Goal: Task Accomplishment & Management: Use online tool/utility

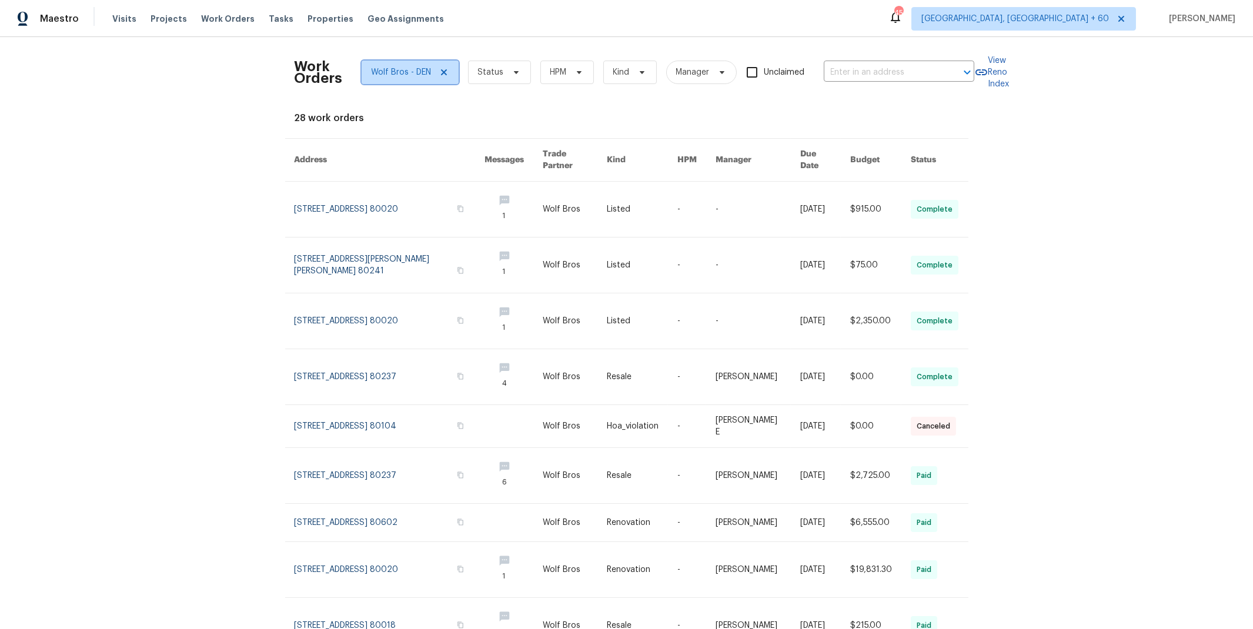
click at [441, 72] on icon at bounding box center [444, 72] width 6 height 6
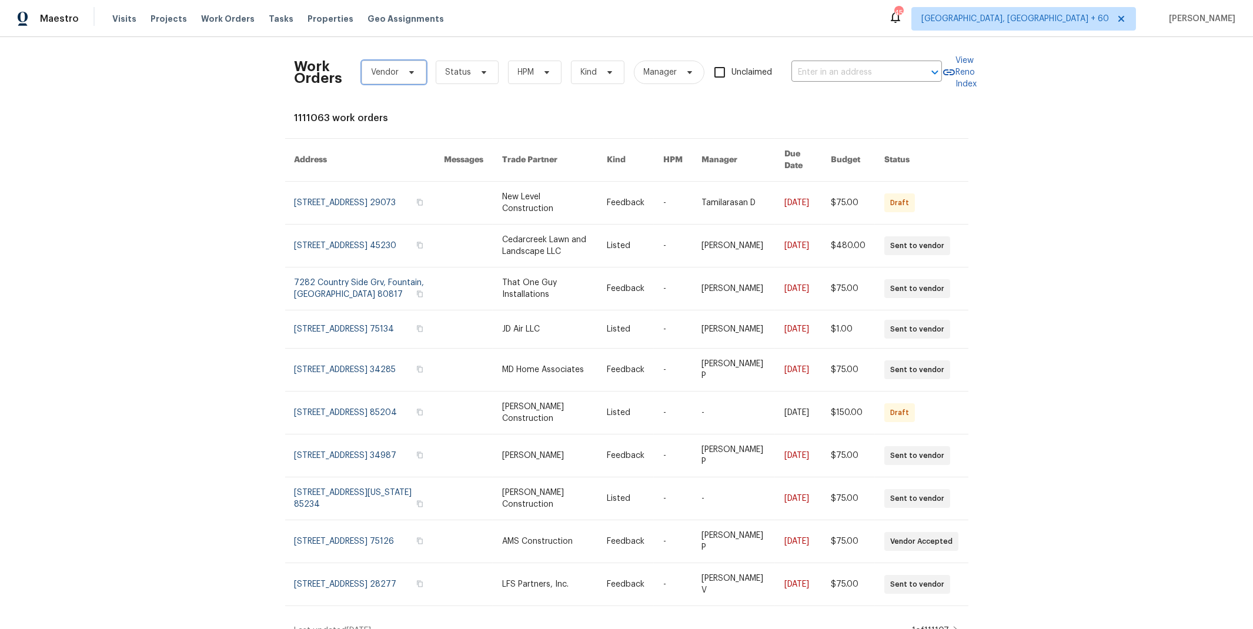
click at [373, 76] on span "Vendor" at bounding box center [386, 72] width 28 height 12
type input "lisse"
click at [434, 132] on div "Lisse Enterprises LLC - DFW-C" at bounding box center [420, 137] width 114 height 12
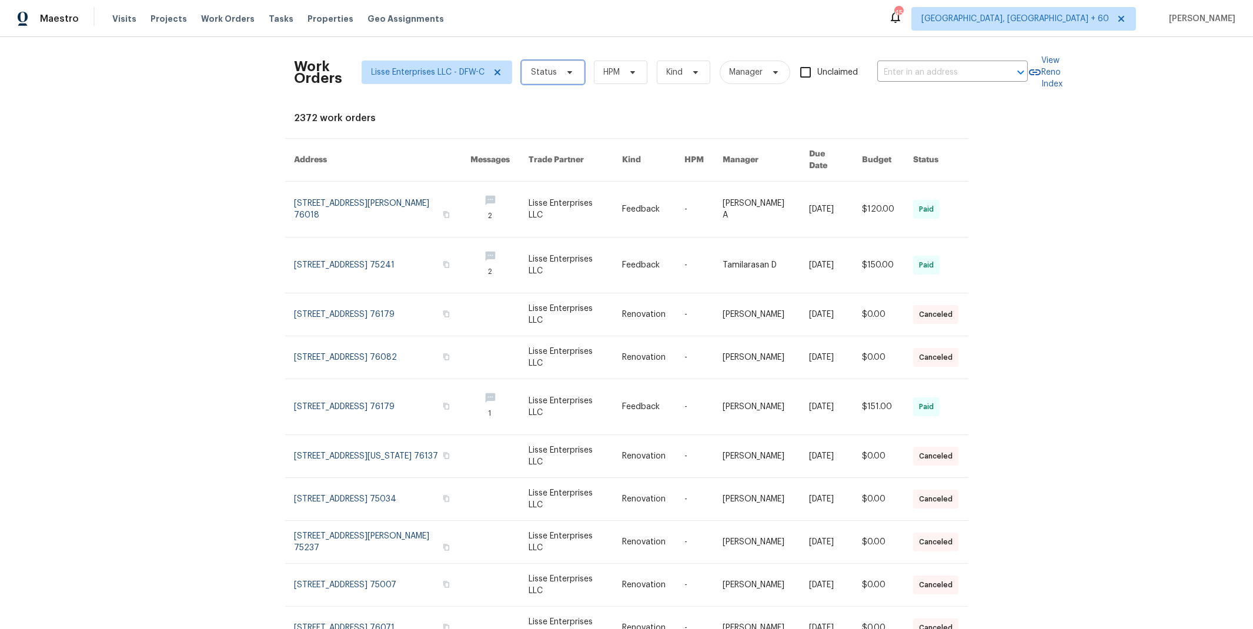
click at [546, 74] on span "Status" at bounding box center [545, 72] width 26 height 12
click at [667, 75] on span "Kind" at bounding box center [675, 72] width 16 height 12
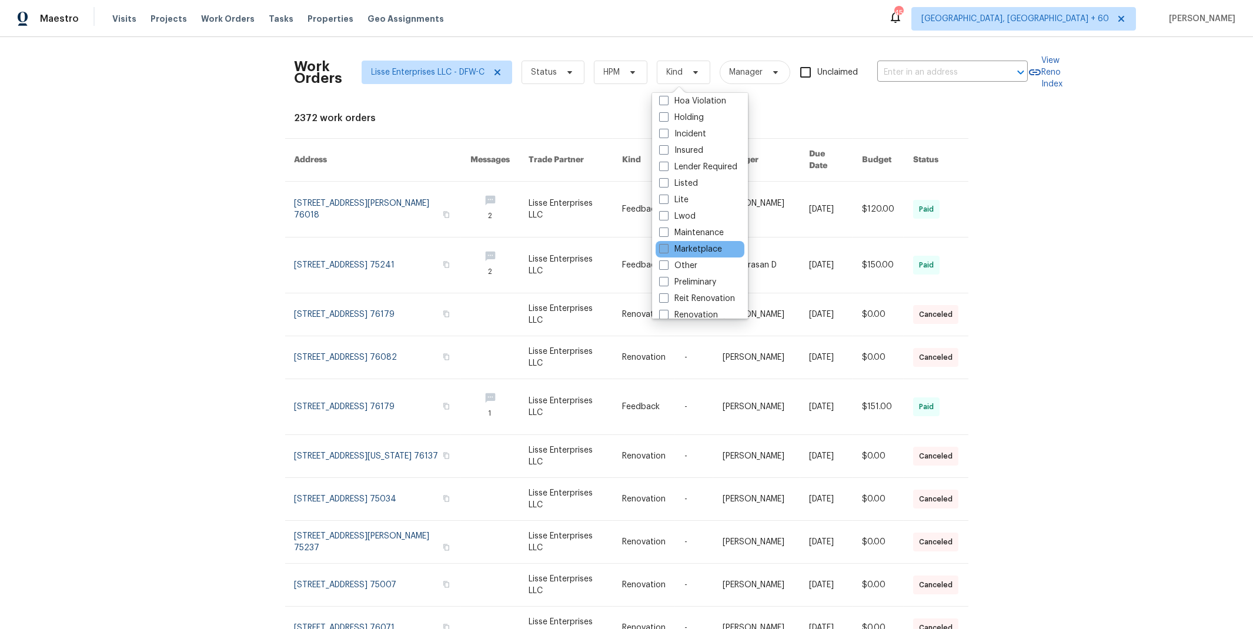
scroll to position [84, 0]
click at [668, 252] on span at bounding box center [663, 251] width 9 height 9
click at [667, 252] on input "Renovation" at bounding box center [663, 250] width 8 height 8
checkbox input "true"
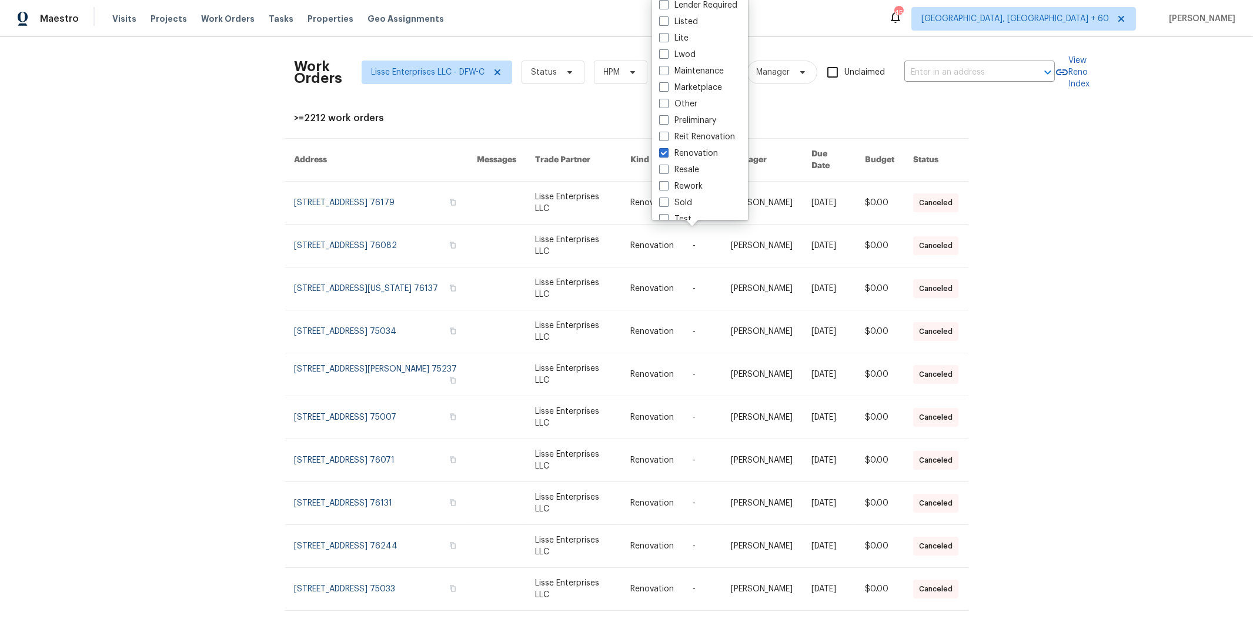
click at [1064, 175] on div "Work Orders Lisse Enterprises LLC - DFW-C Status HPM Renovation Manager Unclaim…" at bounding box center [626, 333] width 1253 height 592
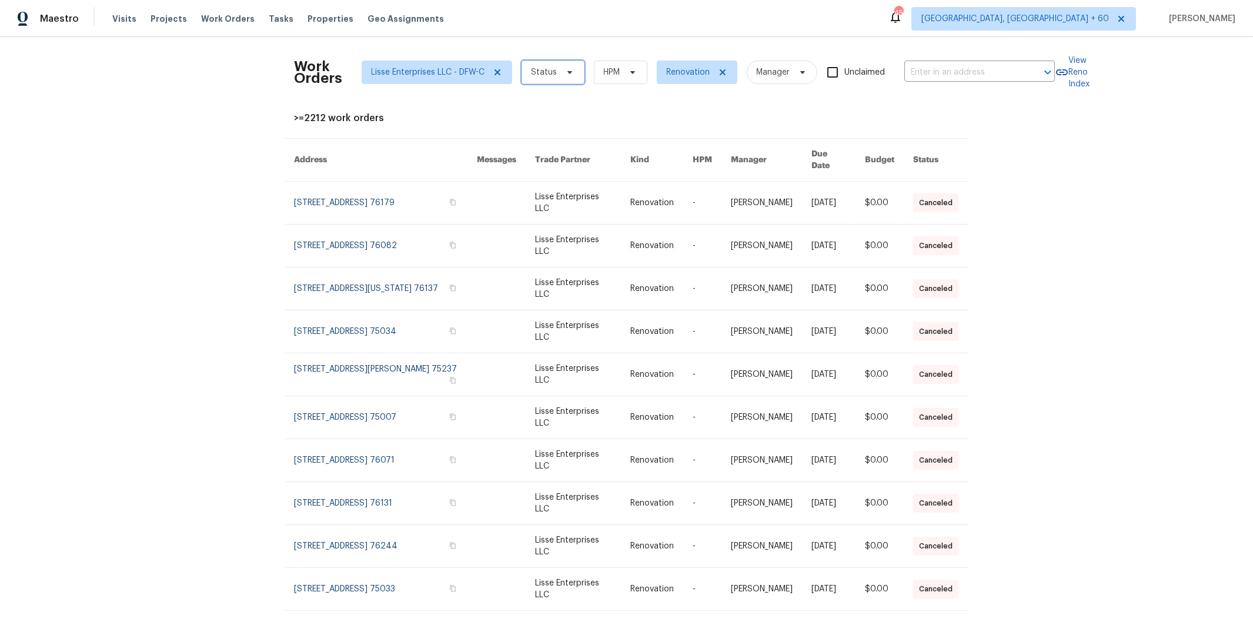
click at [553, 76] on span "Status" at bounding box center [553, 73] width 63 height 24
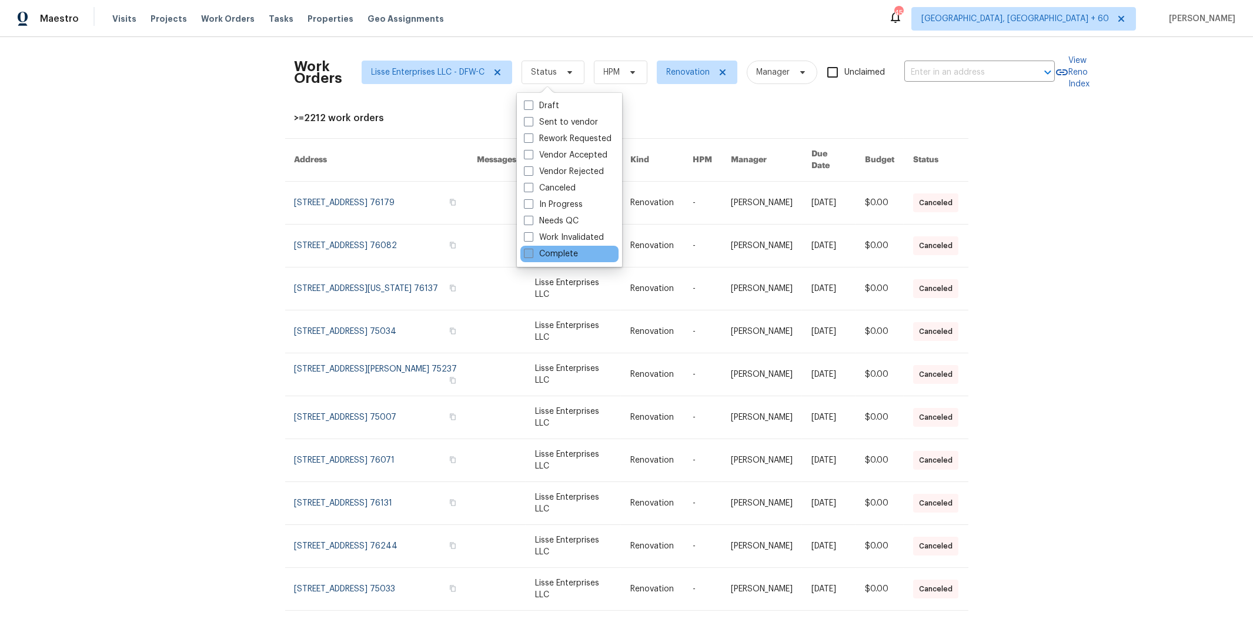
click at [549, 255] on label "Complete" at bounding box center [551, 254] width 54 height 12
click at [532, 255] on input "Complete" at bounding box center [528, 252] width 8 height 8
checkbox input "true"
